Goal: Check status: Check status

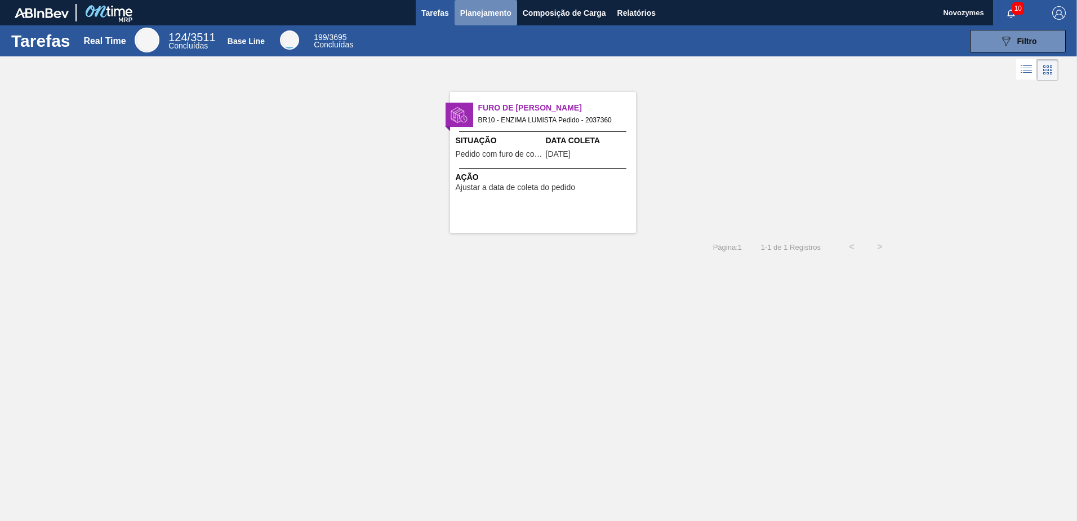
click at [489, 21] on button "Planejamento" at bounding box center [486, 12] width 63 height 25
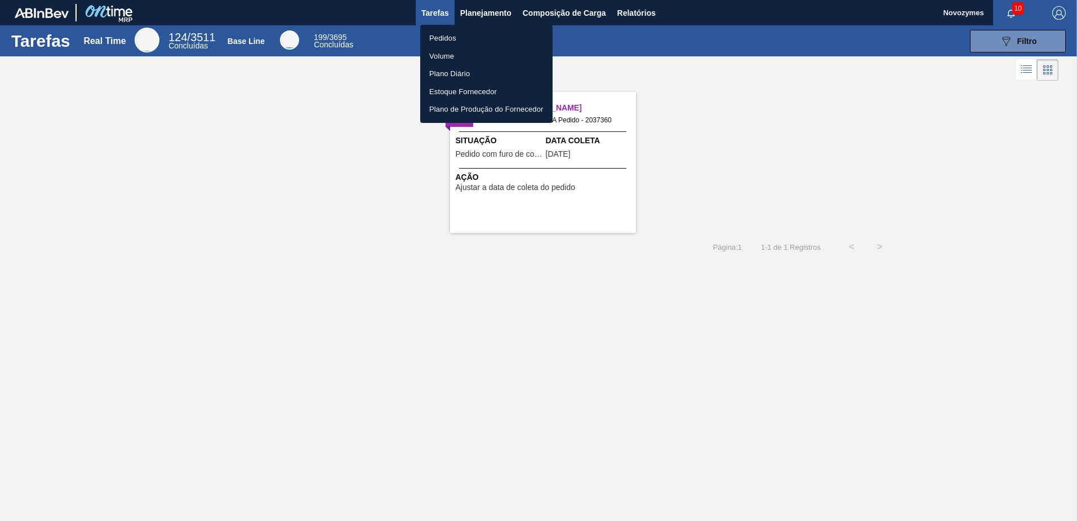
click at [472, 39] on li "Pedidos" at bounding box center [486, 38] width 132 height 18
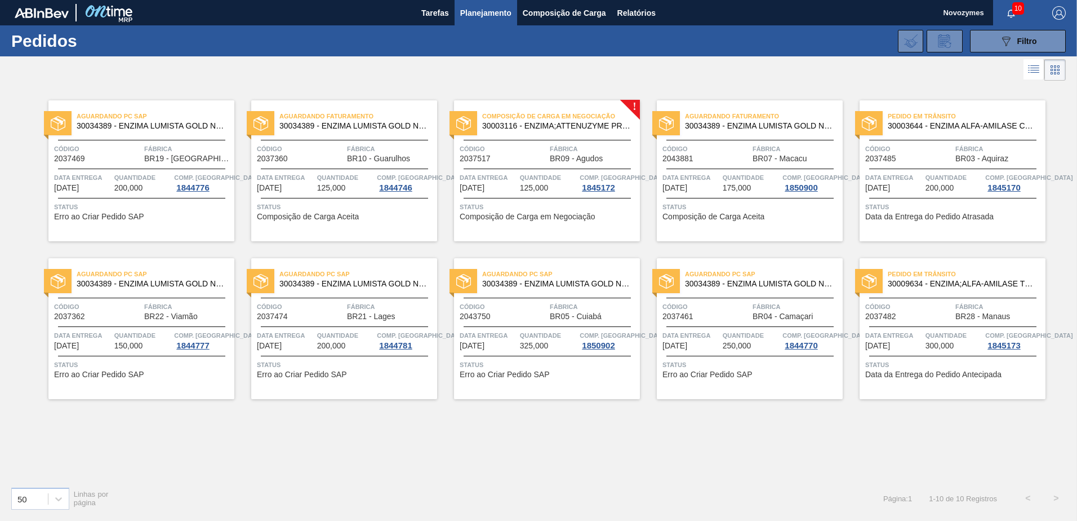
click at [728, 205] on span "Status" at bounding box center [751, 206] width 177 height 11
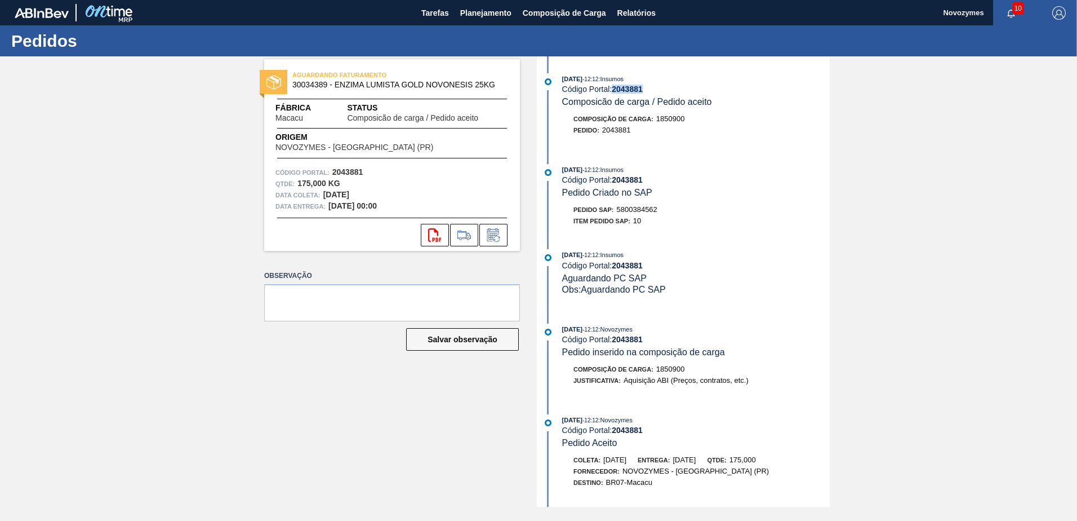
drag, startPoint x: 650, startPoint y: 89, endPoint x: 615, endPoint y: 88, distance: 35.5
click at [615, 88] on div "Código Portal: 2043881" at bounding box center [696, 89] width 268 height 9
copy strong "2043881"
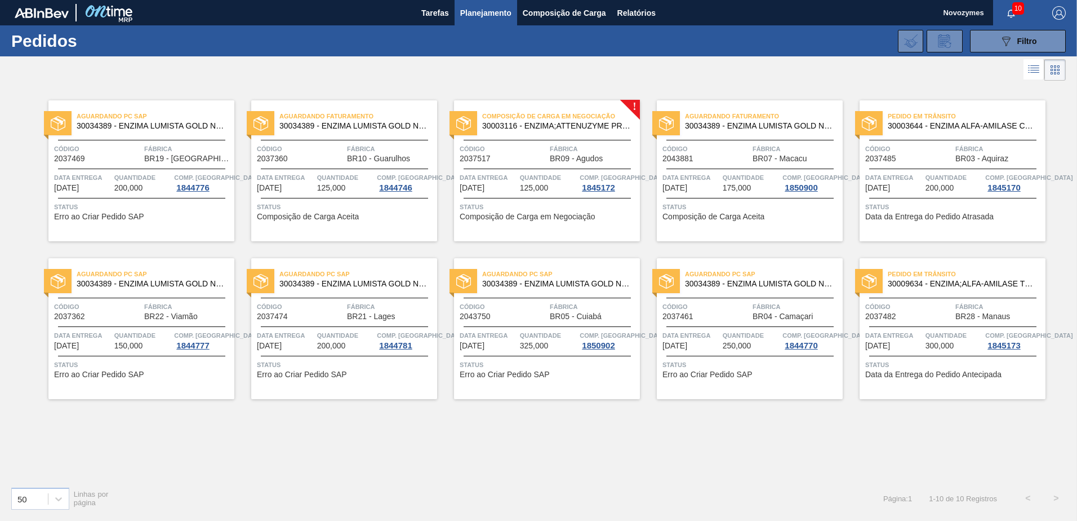
click at [323, 18] on div "Tarefas Planejamento Composição de Carga Relatórios" at bounding box center [538, 12] width 1077 height 25
